Goal: Task Accomplishment & Management: Use online tool/utility

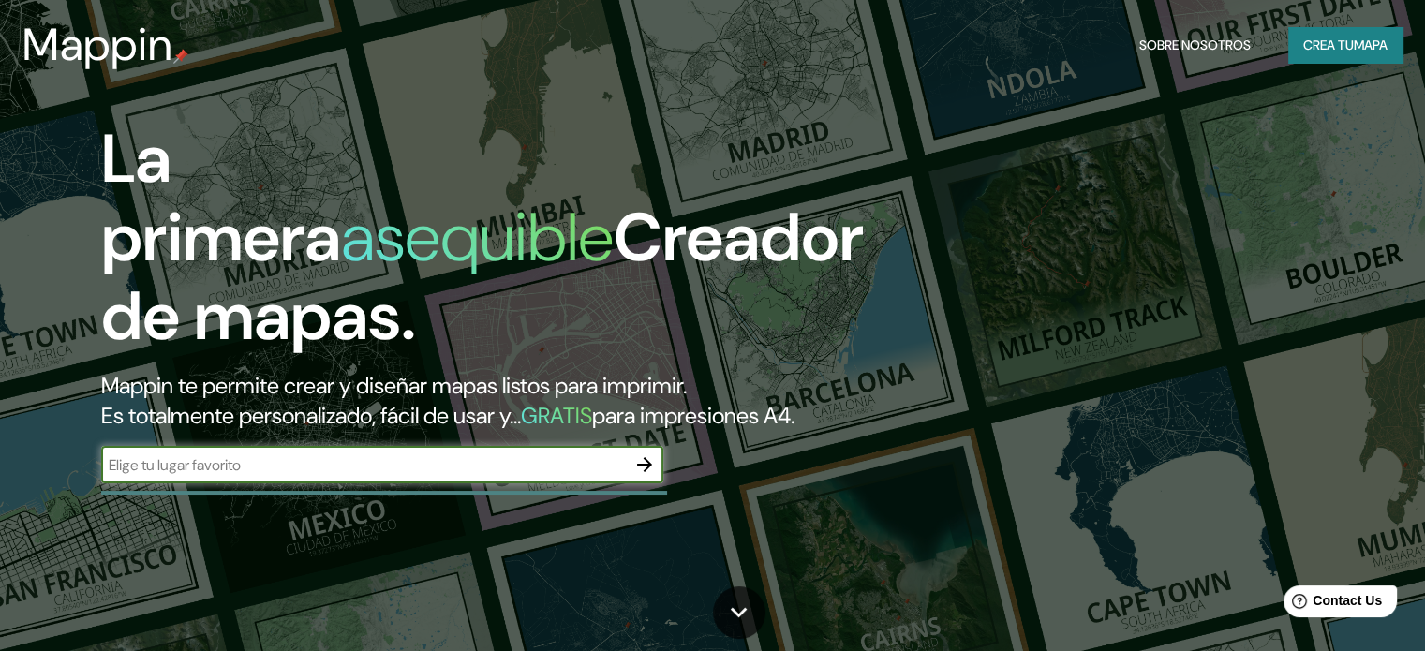
click at [397, 476] on input "text" at bounding box center [363, 465] width 525 height 22
type input "bahia mansa"
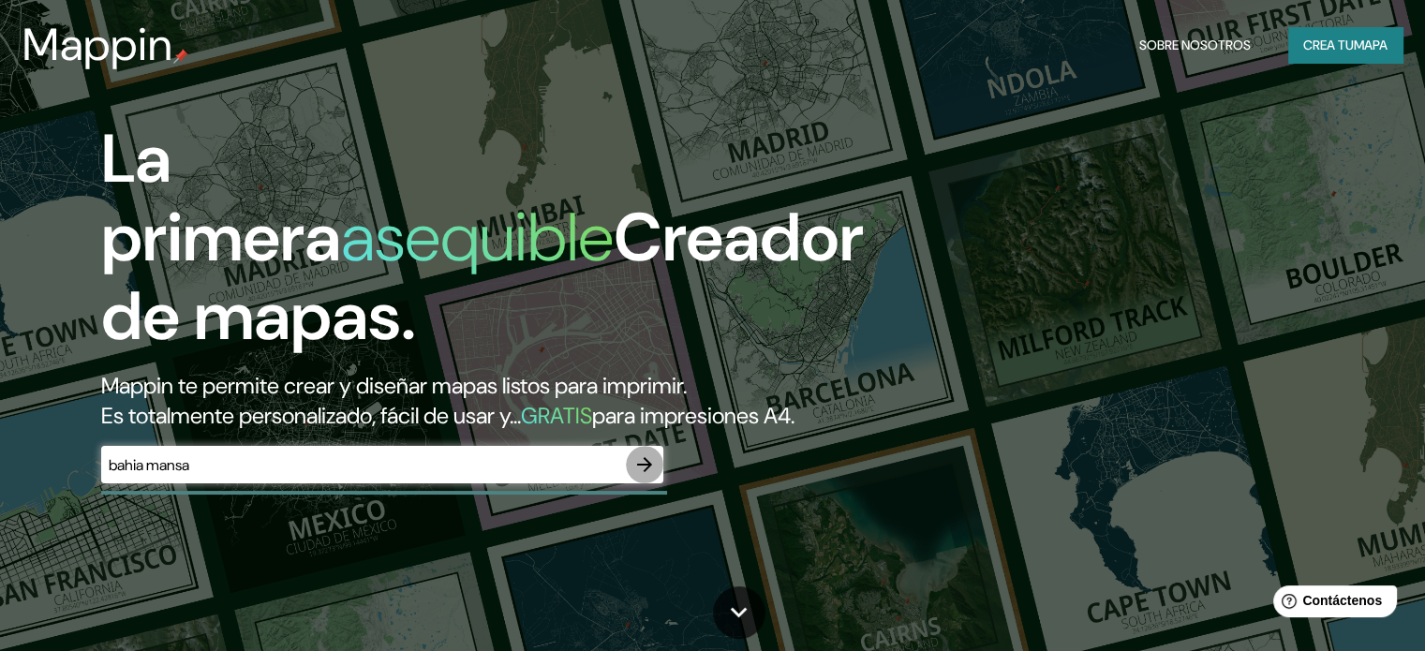
click at [644, 482] on button "button" at bounding box center [644, 464] width 37 height 37
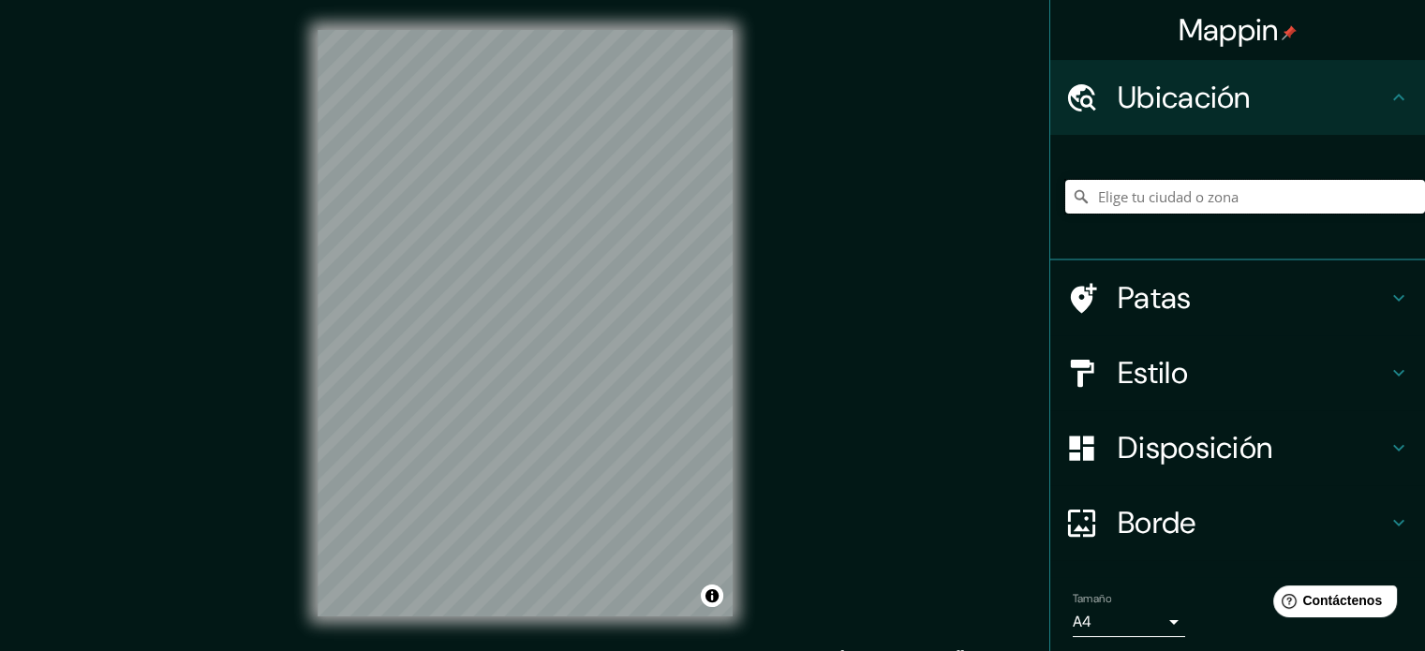
click at [1176, 196] on input "Elige tu ciudad o zona" at bounding box center [1245, 197] width 360 height 34
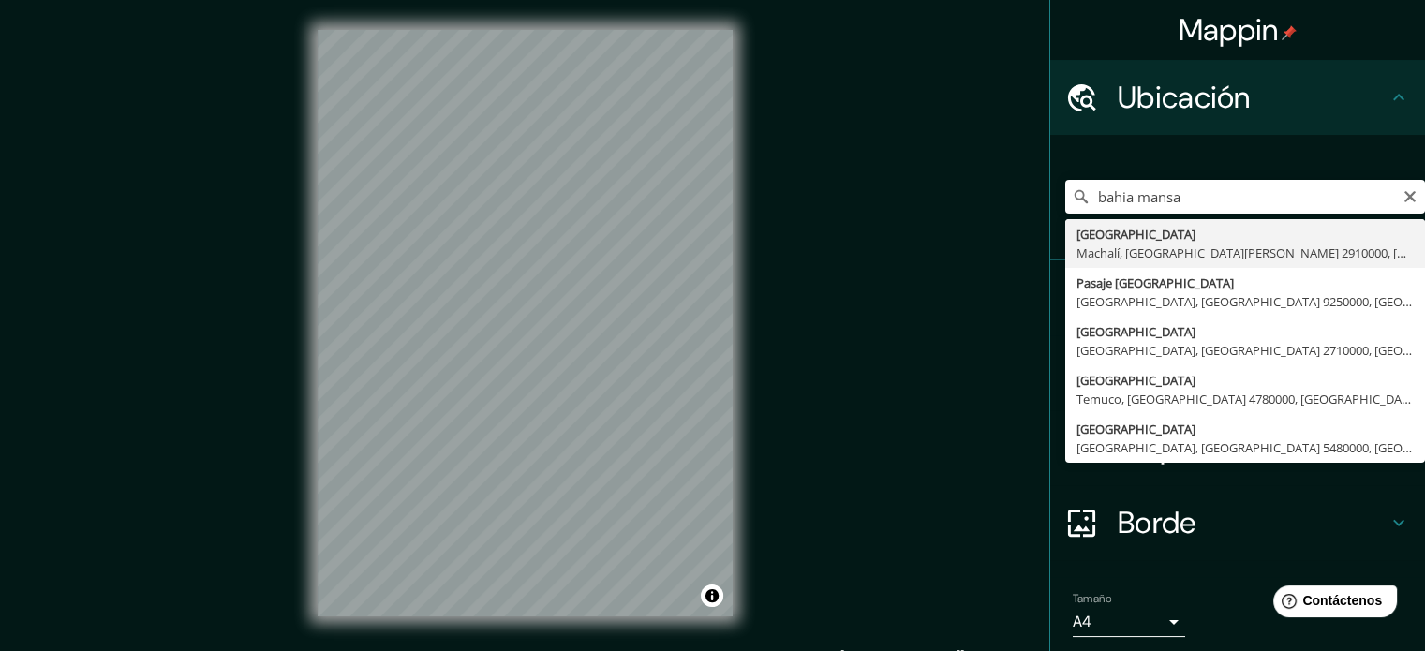
type input "[GEOGRAPHIC_DATA], [GEOGRAPHIC_DATA], [GEOGRAPHIC_DATA][PERSON_NAME] 2910000, […"
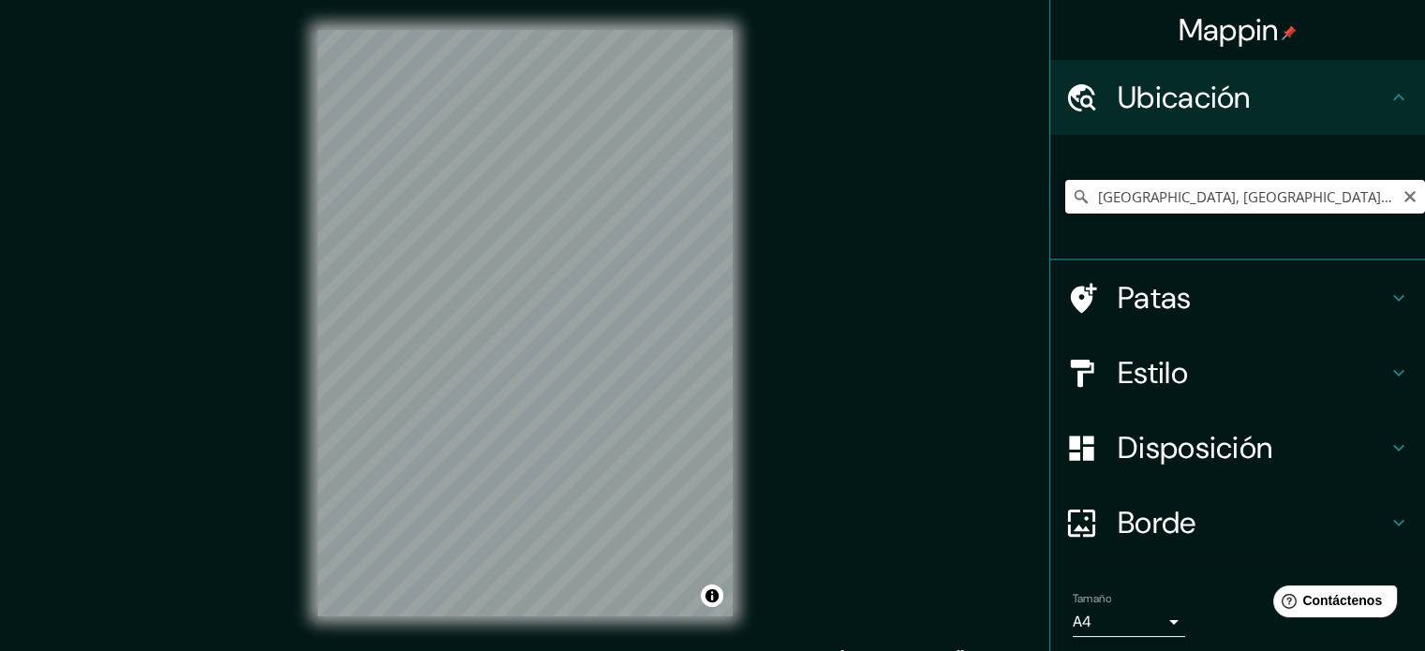
click at [1370, 186] on input "[GEOGRAPHIC_DATA], [GEOGRAPHIC_DATA], [GEOGRAPHIC_DATA][PERSON_NAME] 2910000, […" at bounding box center [1245, 197] width 360 height 34
